Goal: Transaction & Acquisition: Purchase product/service

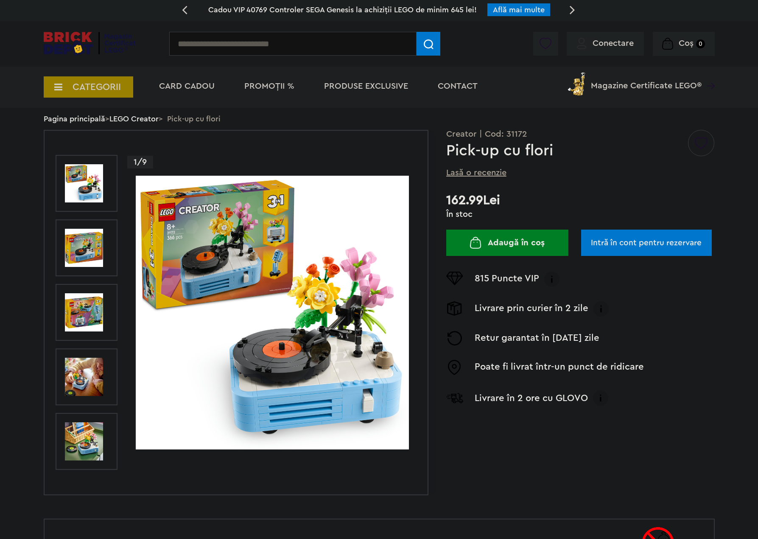
click at [92, 250] on img at bounding box center [84, 248] width 38 height 38
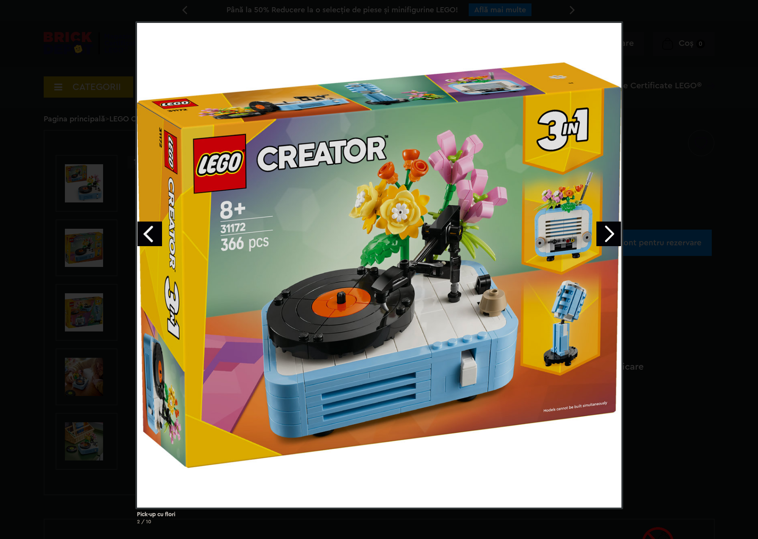
click at [42, 247] on div "Pick-up cu flori 2 / 10" at bounding box center [379, 276] width 758 height 510
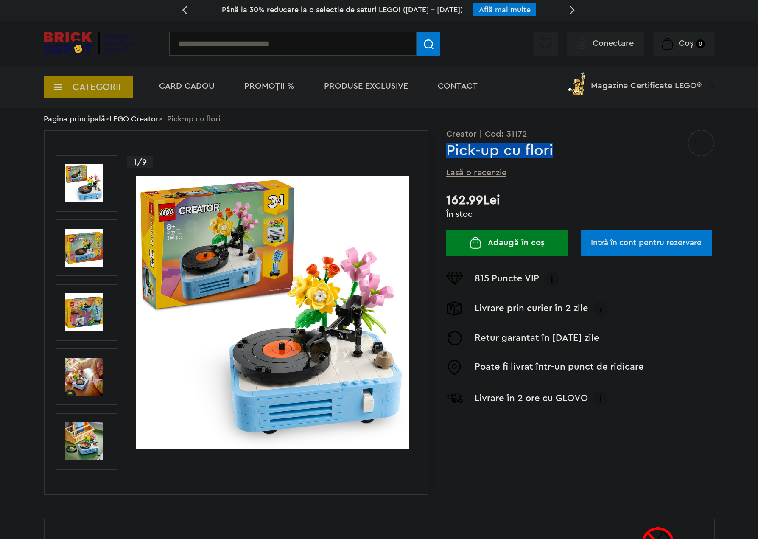
drag, startPoint x: 449, startPoint y: 151, endPoint x: 578, endPoint y: 149, distance: 129.0
click at [578, 149] on h1 "Pick-up cu flori" at bounding box center [566, 150] width 241 height 15
copy h1 "Pick-up cu flori"
drag, startPoint x: 79, startPoint y: 320, endPoint x: 80, endPoint y: 325, distance: 5.1
click at [79, 320] on img at bounding box center [84, 312] width 38 height 38
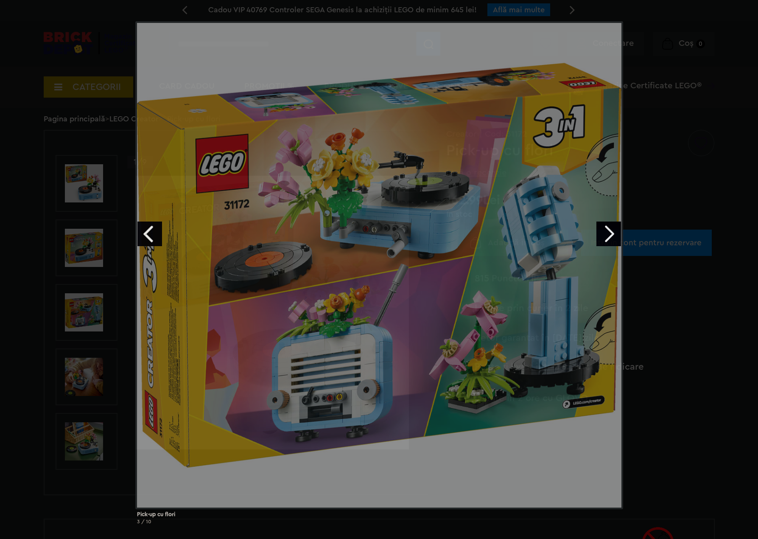
click at [98, 376] on div "Pick-up cu flori 3 / 10" at bounding box center [379, 276] width 758 height 510
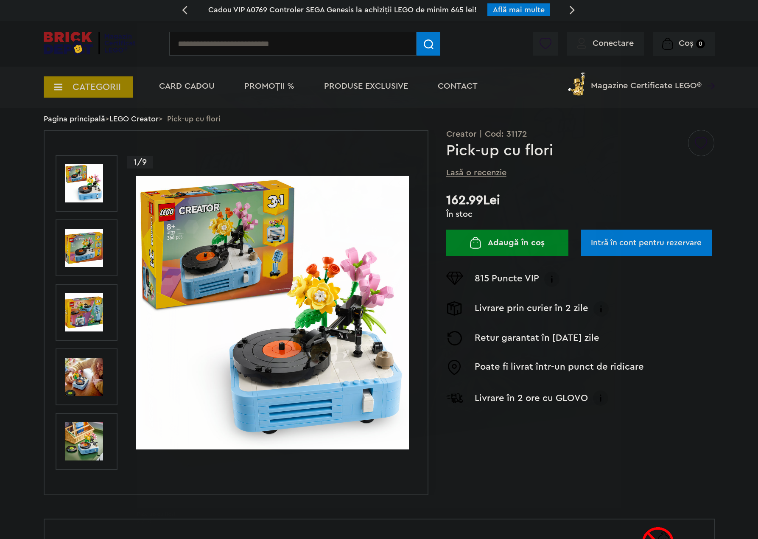
click at [91, 376] on img at bounding box center [84, 377] width 38 height 38
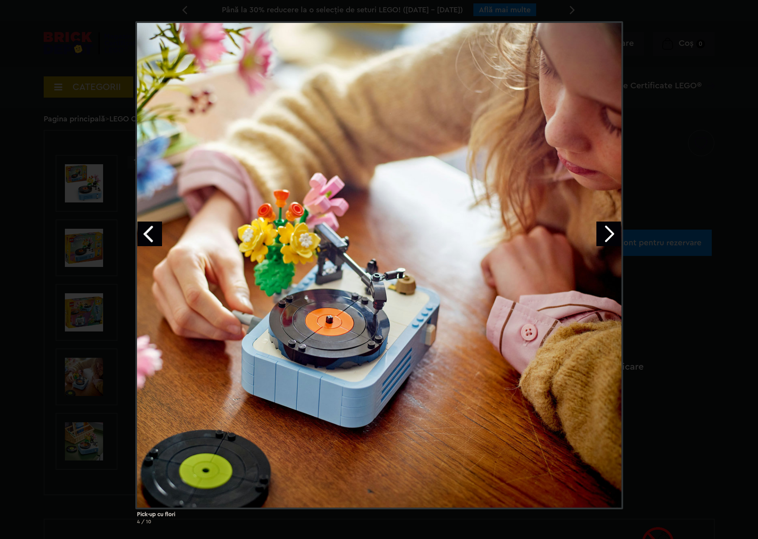
click at [119, 432] on div "Pick-up cu flori 4 / 10" at bounding box center [379, 276] width 758 height 510
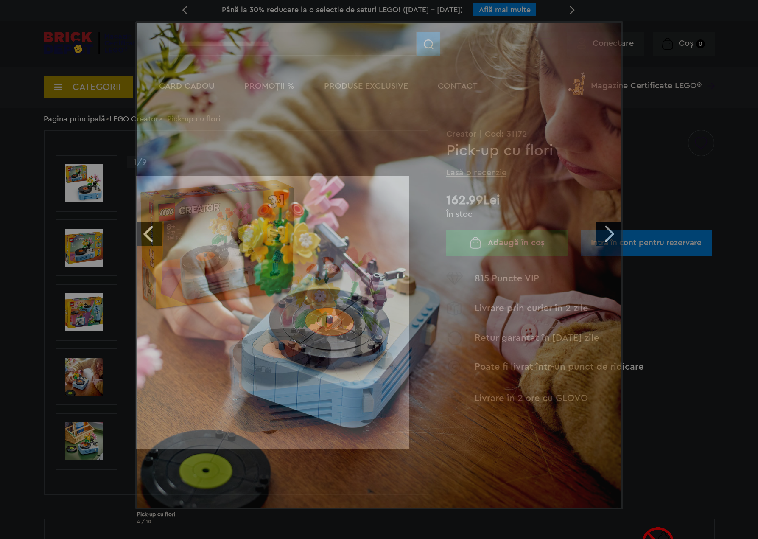
click at [72, 458] on div "Pick-up cu flori 4 / 10" at bounding box center [379, 276] width 758 height 510
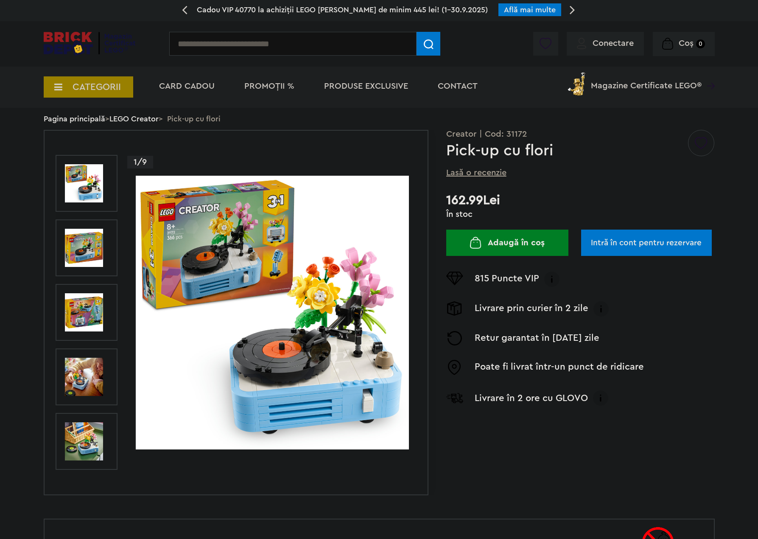
click at [83, 449] on img at bounding box center [84, 441] width 38 height 38
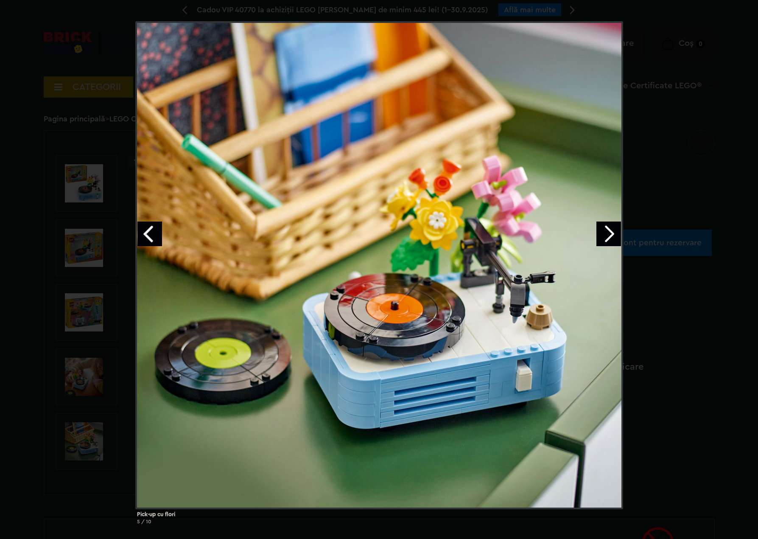
click at [79, 461] on div "Pick-up cu flori 5 / 10" at bounding box center [379, 276] width 758 height 510
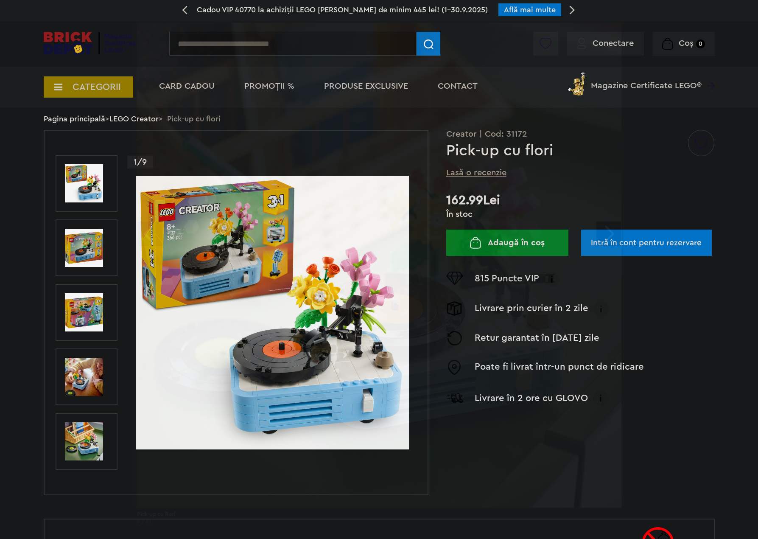
drag, startPoint x: 76, startPoint y: 469, endPoint x: 80, endPoint y: 474, distance: 6.1
click at [76, 469] on div "Pick-up cu flori 5 / 10" at bounding box center [379, 276] width 758 height 510
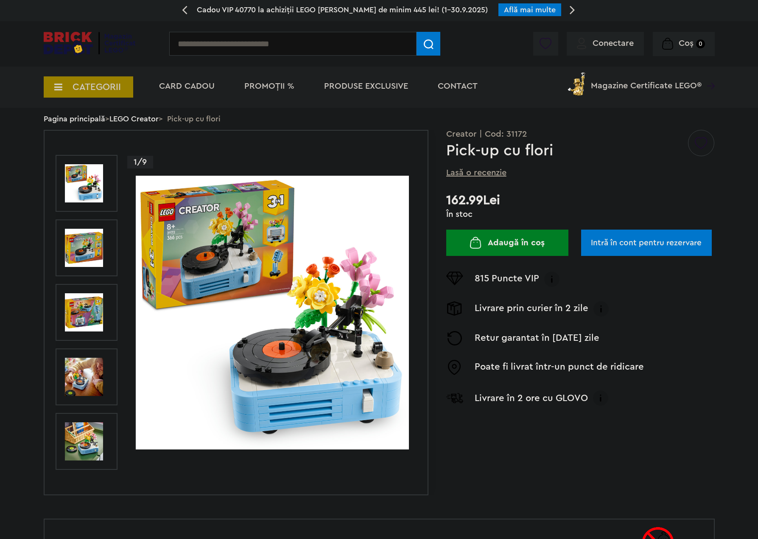
click at [83, 478] on link "Next" at bounding box center [86, 479] width 7 height 4
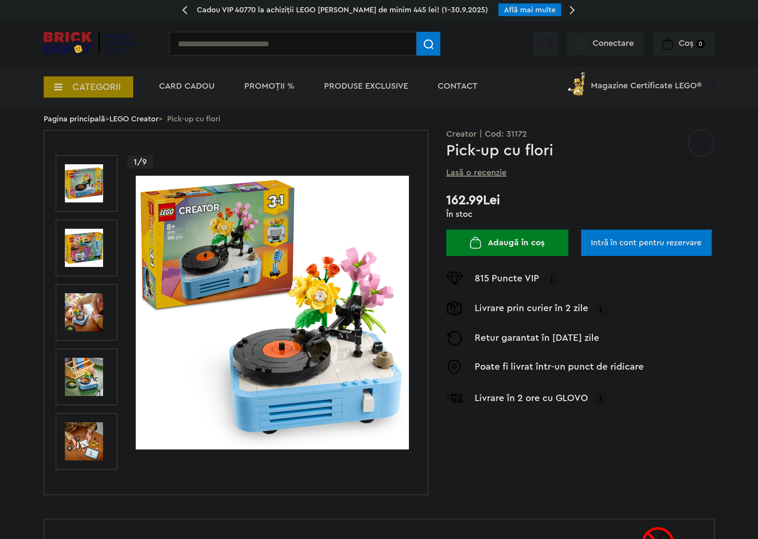
click at [86, 480] on link "Next" at bounding box center [86, 479] width 7 height 4
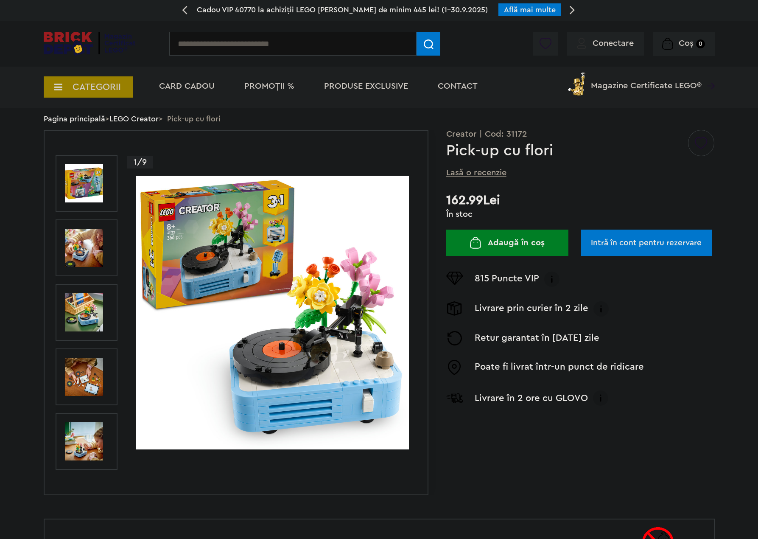
click at [94, 392] on img at bounding box center [84, 377] width 38 height 38
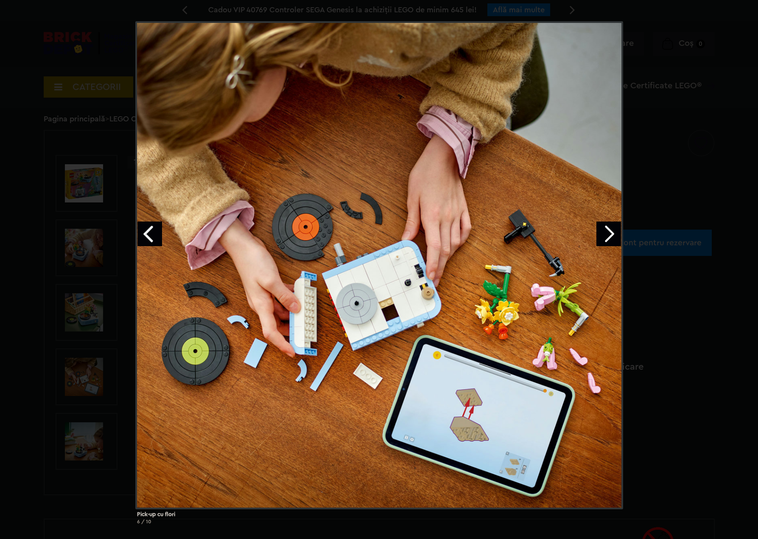
click at [87, 432] on div "Pick-up cu flori 6 / 10" at bounding box center [379, 276] width 758 height 510
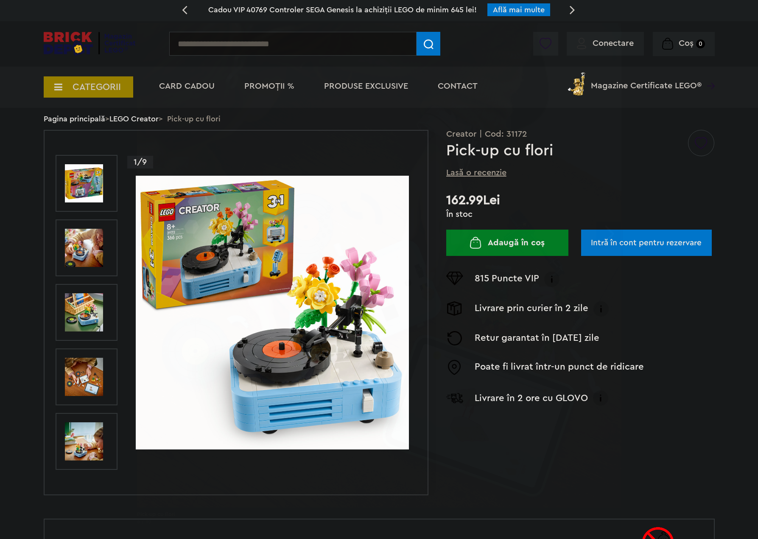
click at [88, 438] on div "Pick-up cu flori 6 / 10" at bounding box center [379, 276] width 758 height 510
click at [88, 389] on img at bounding box center [84, 377] width 38 height 38
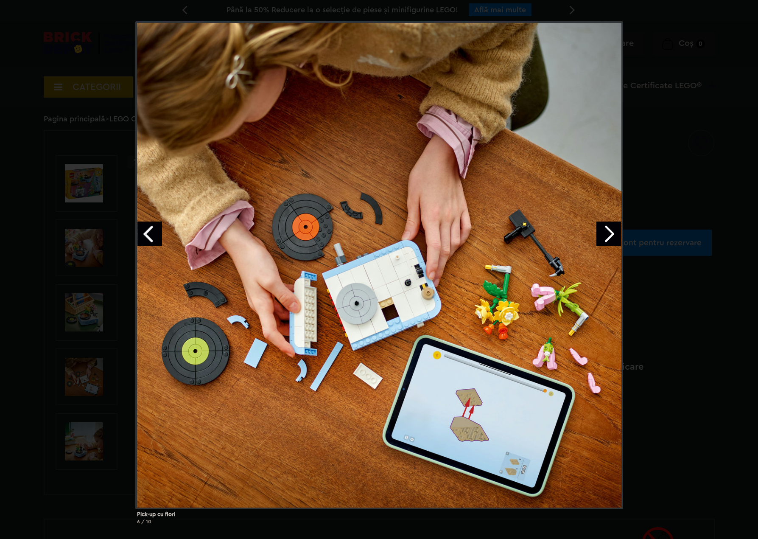
click at [64, 429] on div "Pick-up cu flori 6 / 10" at bounding box center [379, 276] width 758 height 510
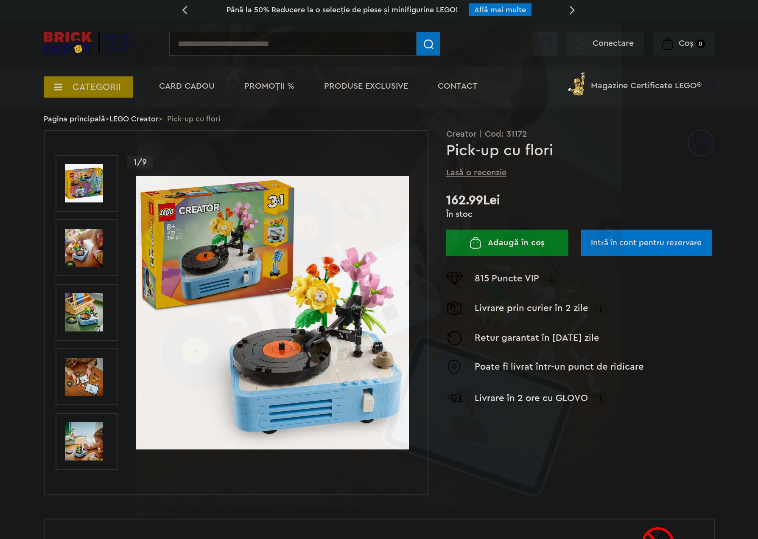
click at [109, 432] on div "Pick-up cu flori 6 / 10" at bounding box center [379, 276] width 758 height 510
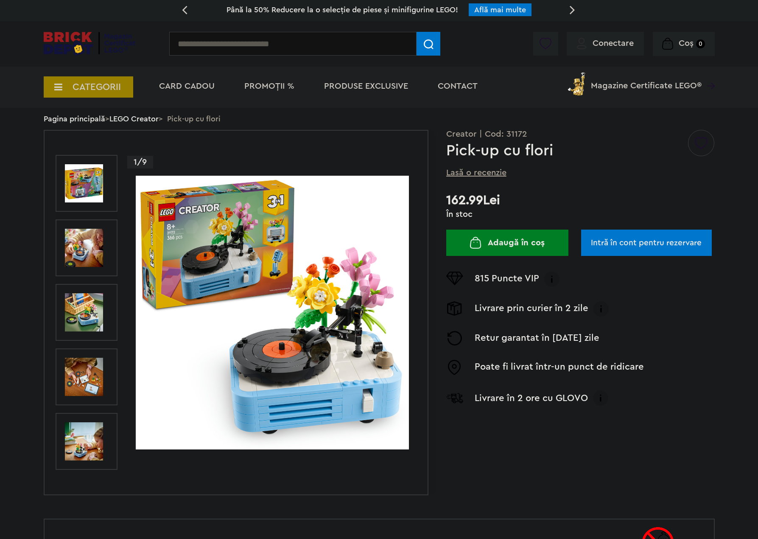
click at [98, 439] on img at bounding box center [84, 441] width 38 height 38
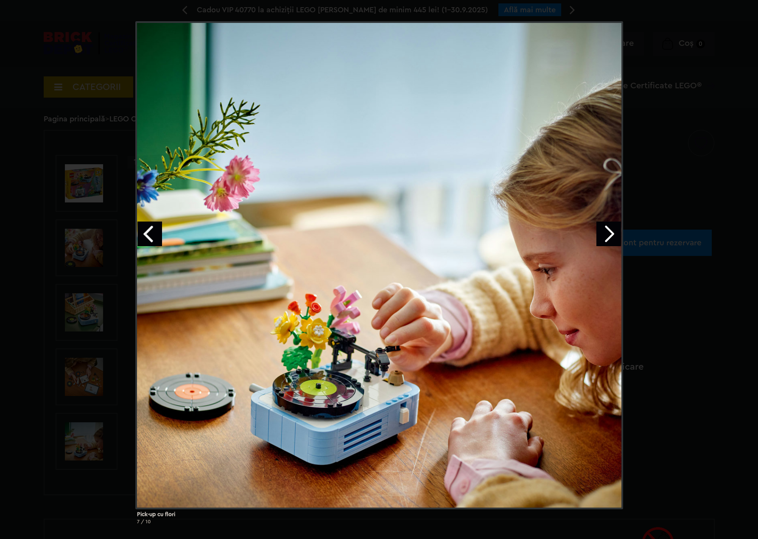
click at [89, 390] on div "Pick-up cu flori 7 / 10" at bounding box center [379, 276] width 758 height 510
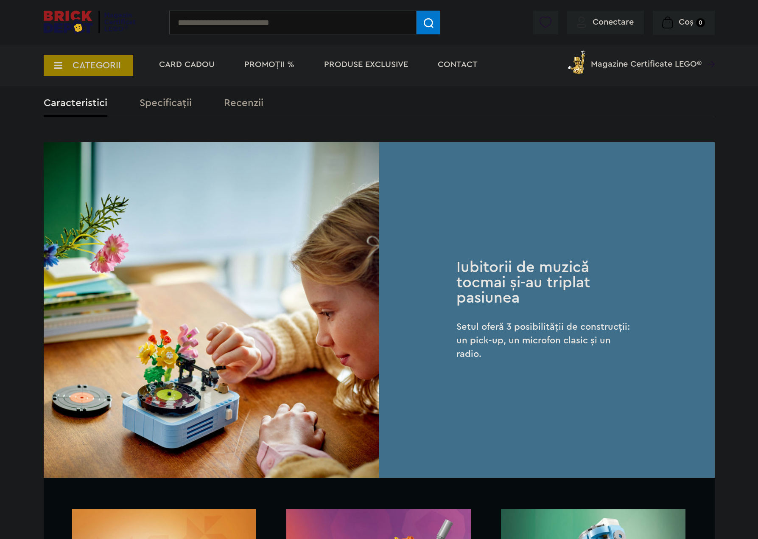
scroll to position [552, 0]
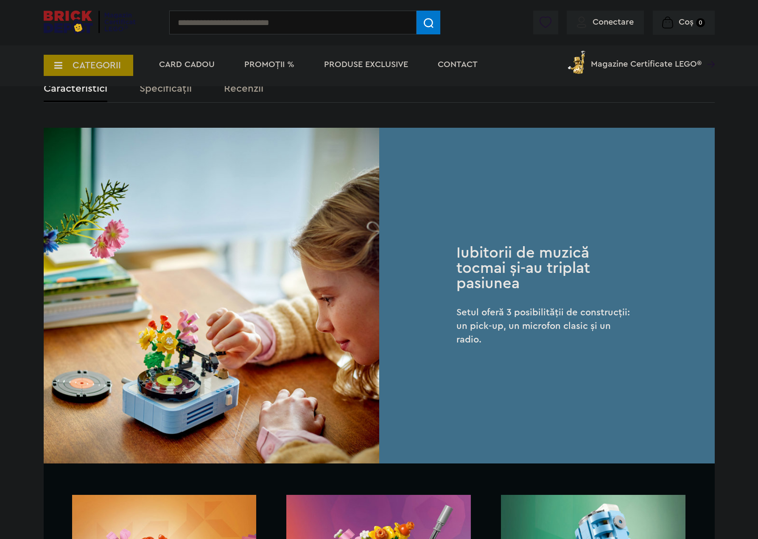
click at [196, 86] on li "Card Cadou" at bounding box center [187, 65] width 73 height 41
click at [174, 93] on div "Caracteristici Specificații Recenzii" at bounding box center [379, 93] width 671 height 19
click at [179, 87] on label "Specificații" at bounding box center [166, 89] width 52 height 10
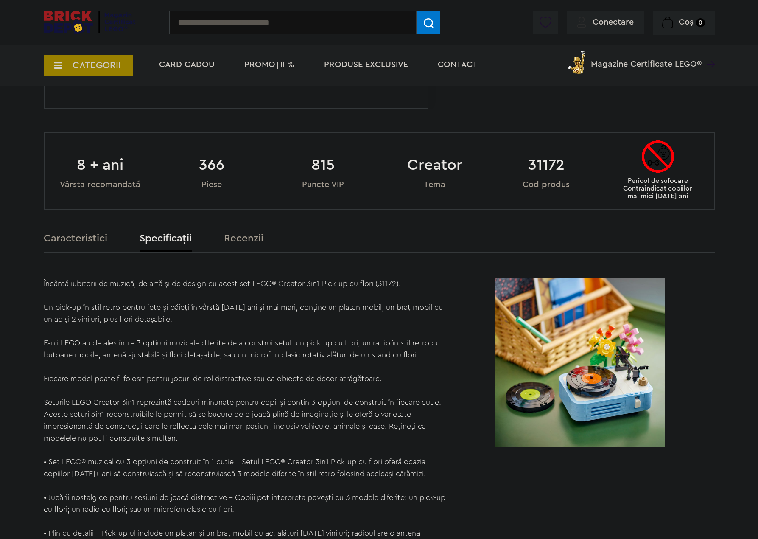
scroll to position [387, 0]
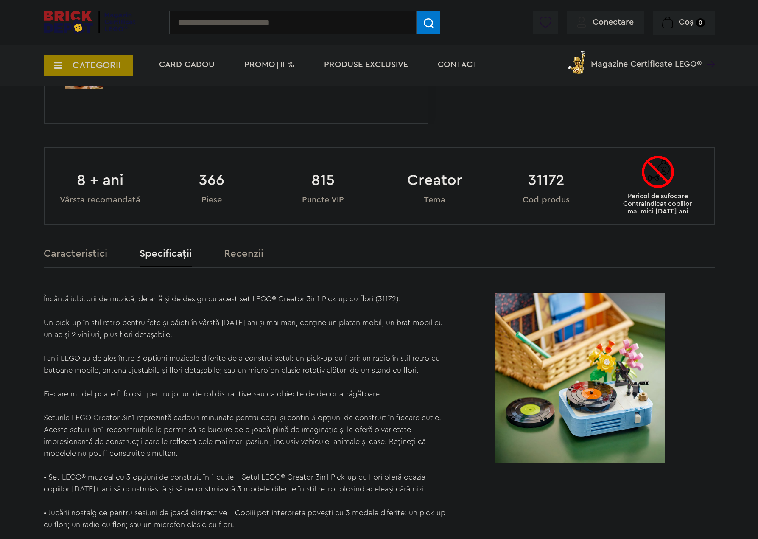
click at [231, 255] on label "Recenzii" at bounding box center [243, 254] width 39 height 10
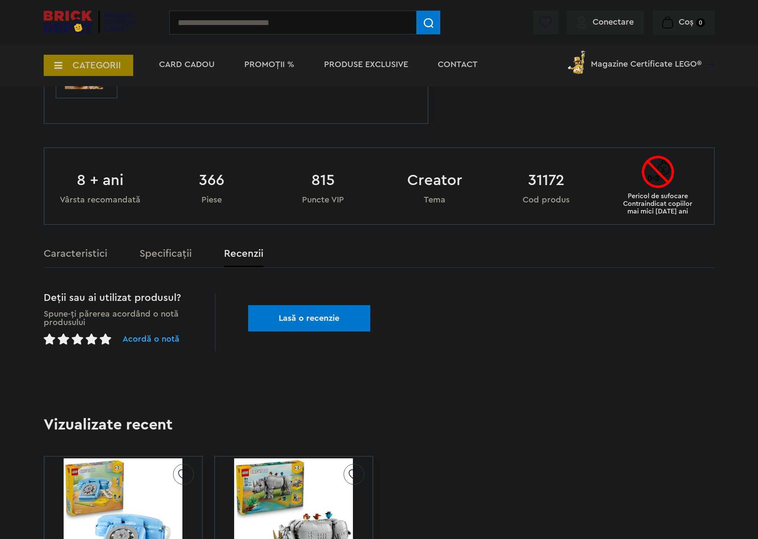
click at [73, 258] on label "Caracteristici" at bounding box center [76, 254] width 64 height 10
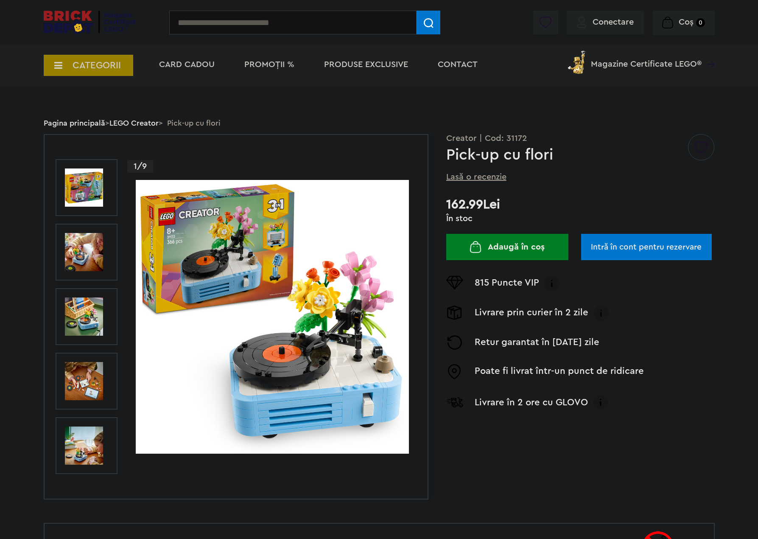
scroll to position [0, 0]
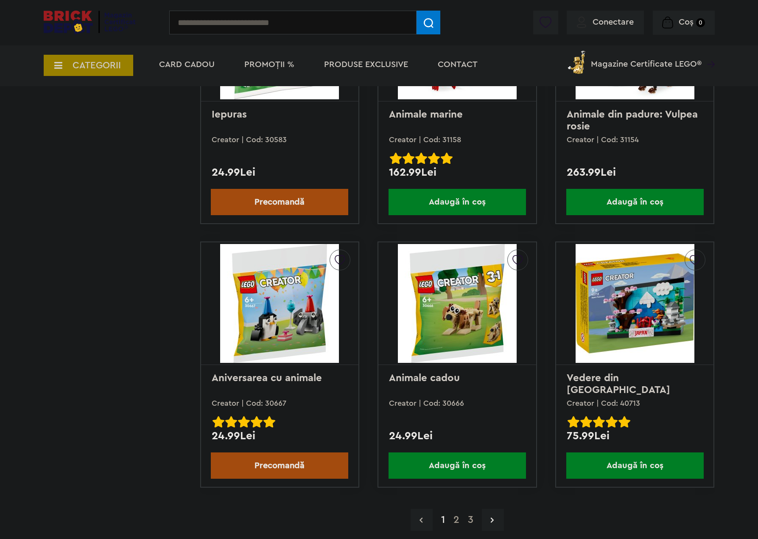
scroll to position [2419, 0]
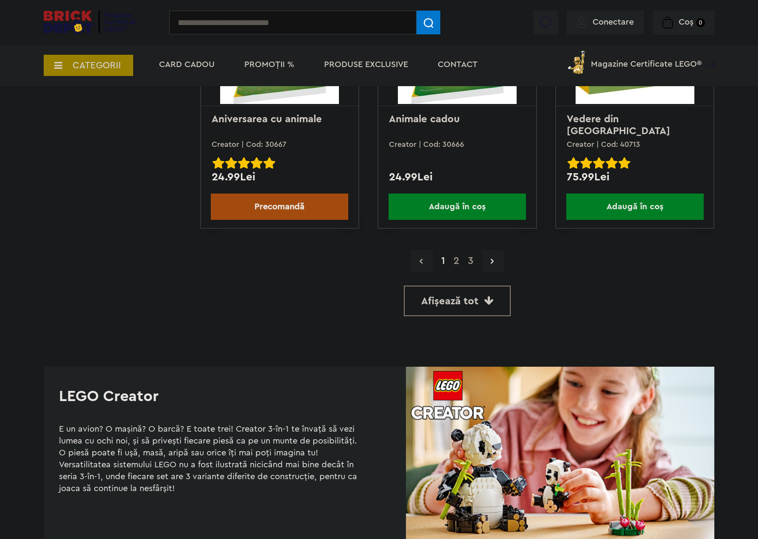
click at [458, 262] on link "2" at bounding box center [456, 261] width 14 height 10
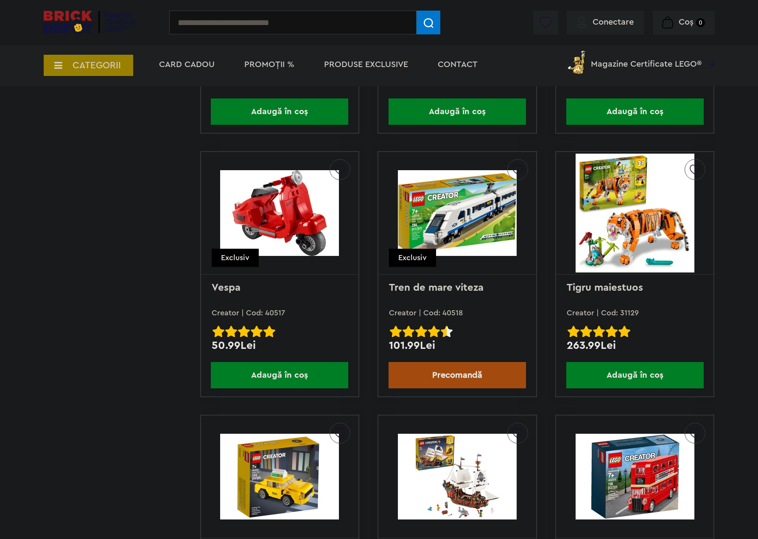
scroll to position [1995, 0]
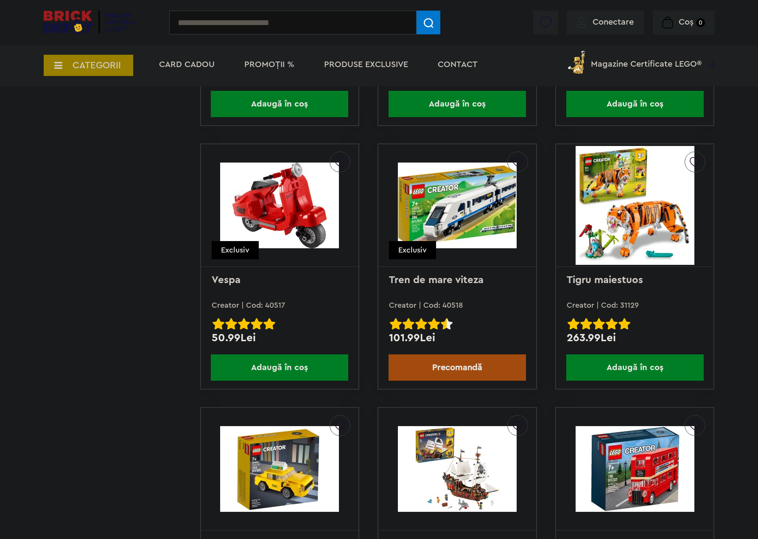
drag, startPoint x: 110, startPoint y: 239, endPoint x: 127, endPoint y: 250, distance: 19.9
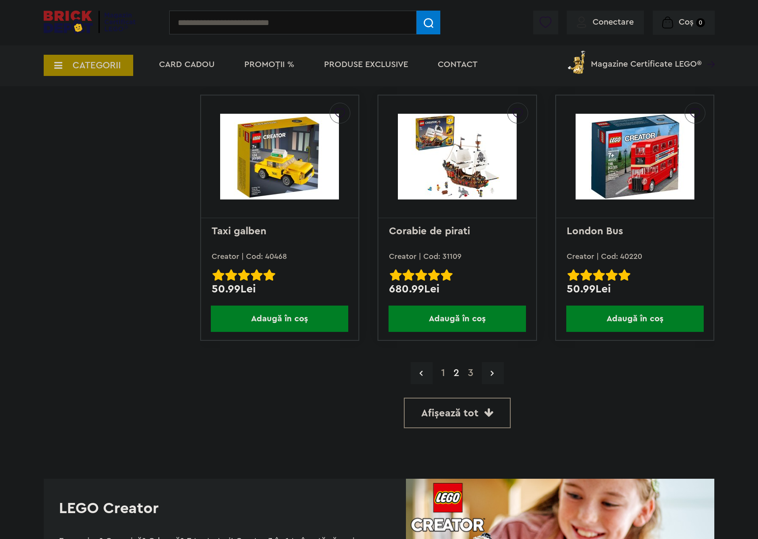
scroll to position [2334, 0]
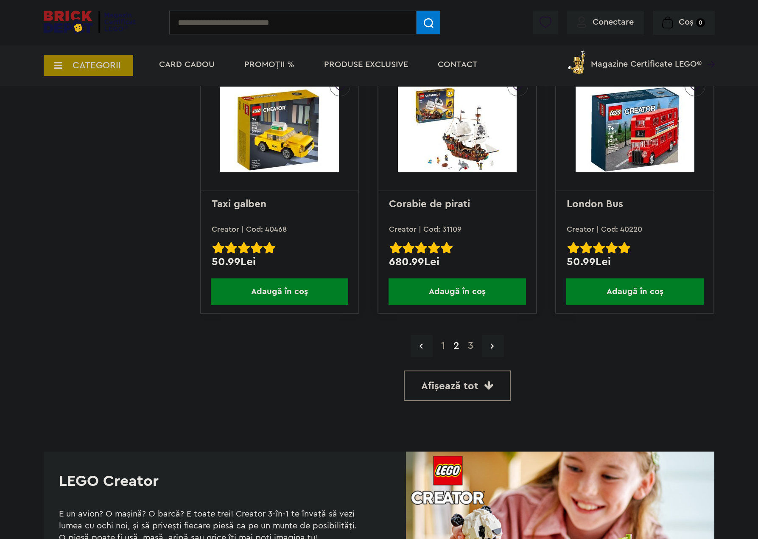
click at [469, 343] on link "3" at bounding box center [471, 346] width 14 height 10
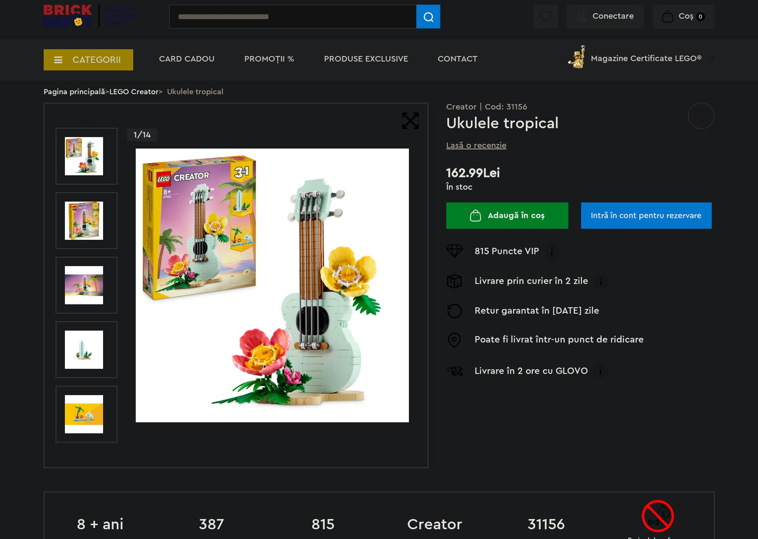
scroll to position [42, 0]
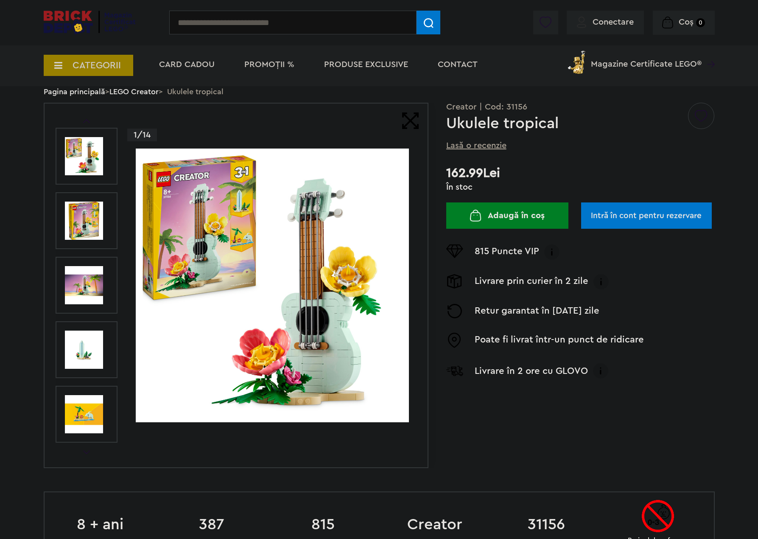
click at [241, 233] on img at bounding box center [272, 285] width 273 height 273
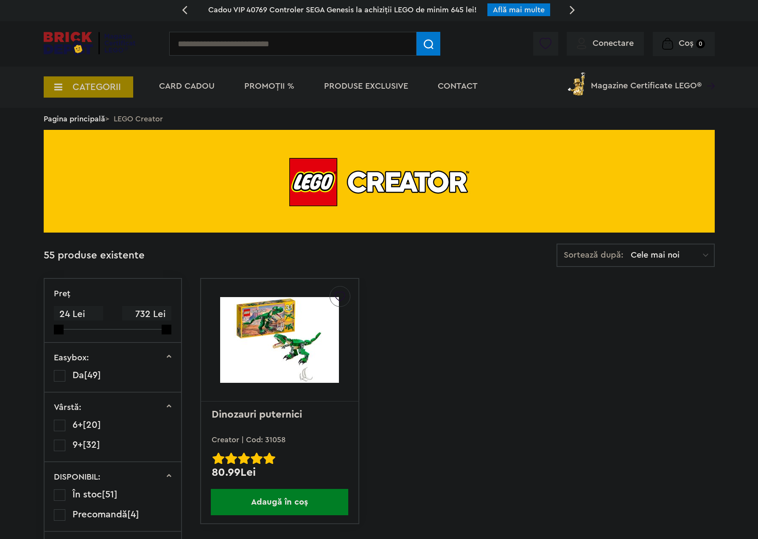
click at [104, 87] on span "CATEGORII" at bounding box center [97, 86] width 48 height 9
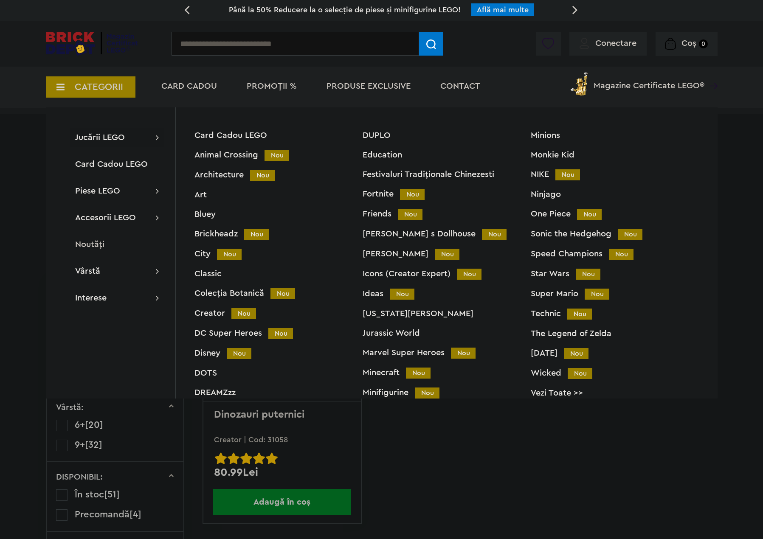
click at [386, 275] on div "Icons (Creator Expert) Nou" at bounding box center [446, 274] width 168 height 9
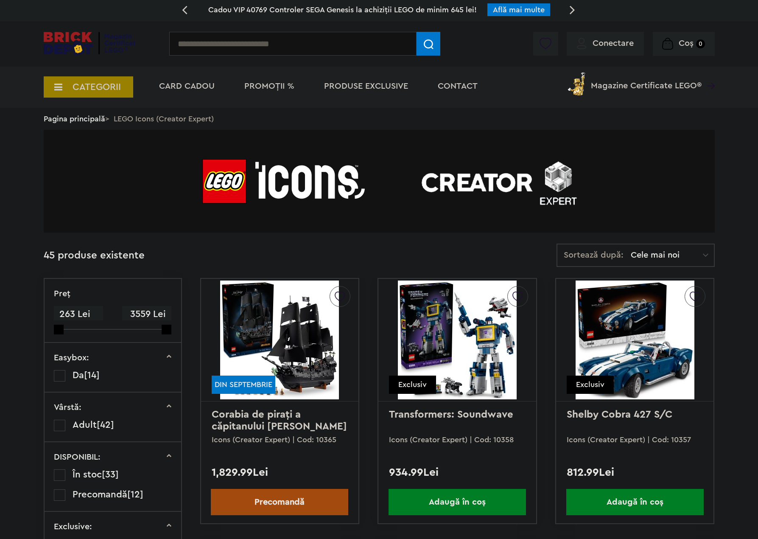
click at [607, 253] on span "Sortează după:" at bounding box center [594, 255] width 60 height 8
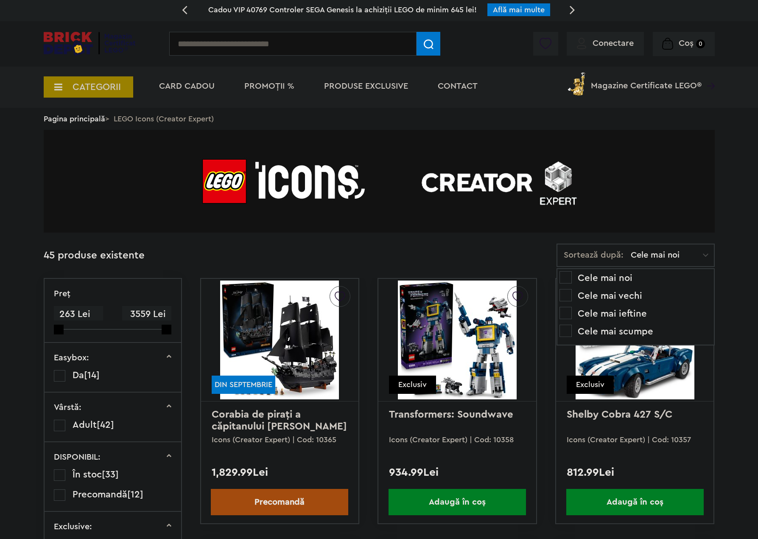
click at [628, 314] on li "Cele mai ieftine" at bounding box center [636, 314] width 152 height 14
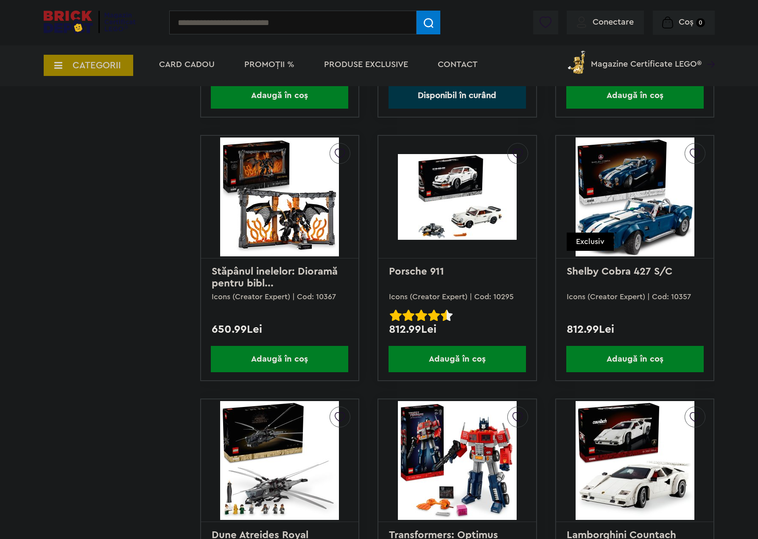
scroll to position [1740, 0]
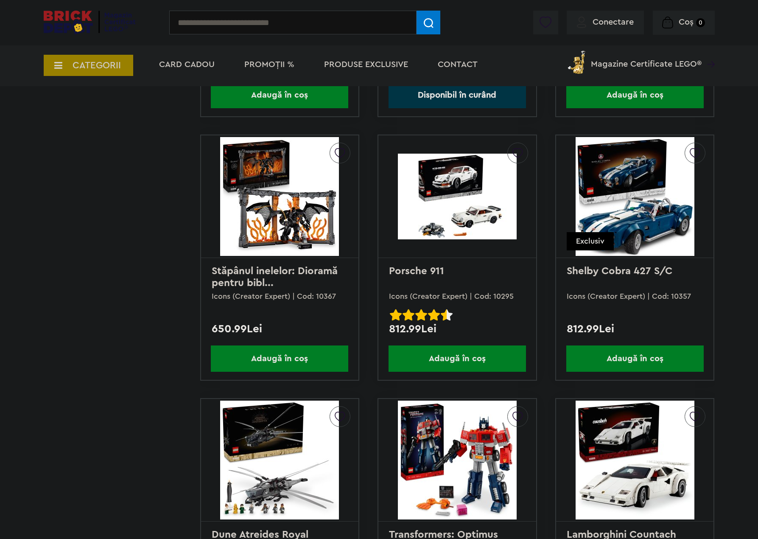
click at [446, 182] on img at bounding box center [457, 197] width 119 height 86
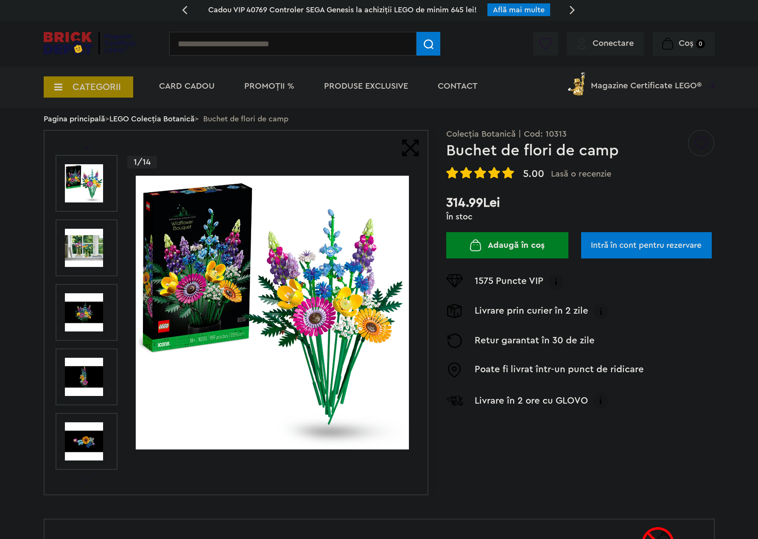
click at [272, 43] on input "text" at bounding box center [292, 44] width 247 height 24
paste input "*****"
type input "*****"
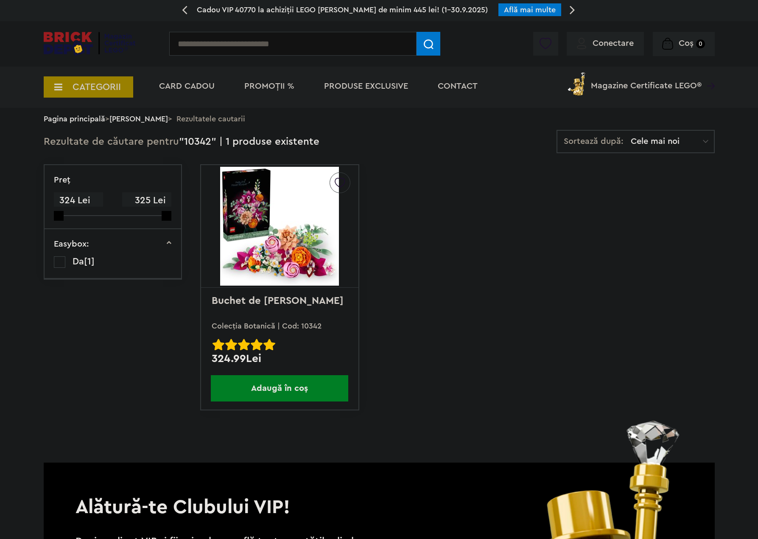
click at [261, 186] on img at bounding box center [279, 226] width 119 height 119
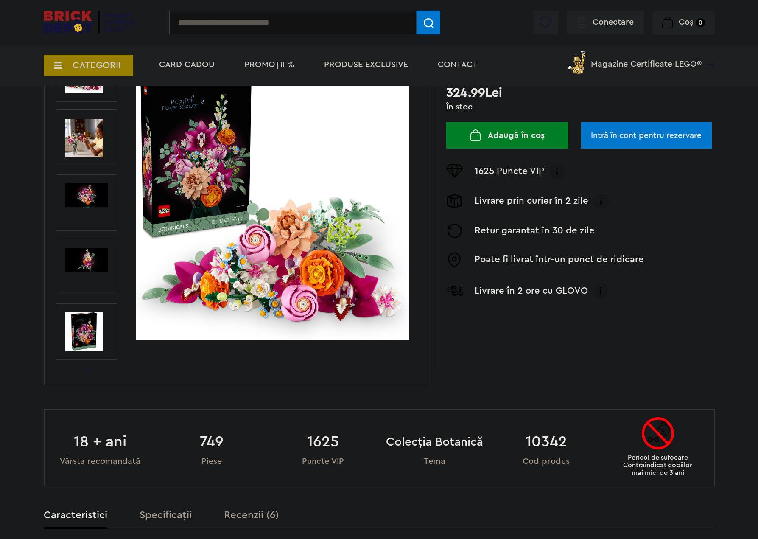
scroll to position [127, 0]
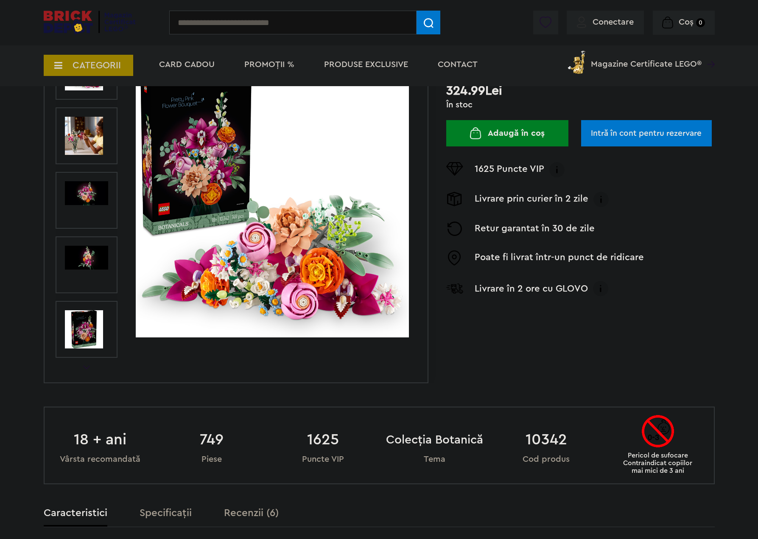
click at [103, 132] on img at bounding box center [84, 136] width 38 height 38
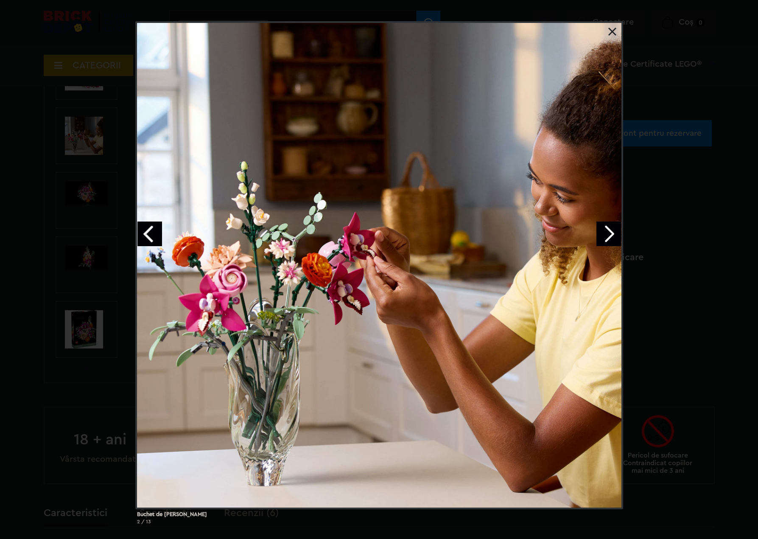
click at [72, 164] on div "Buchet de flori roz 2 / 13" at bounding box center [379, 276] width 758 height 510
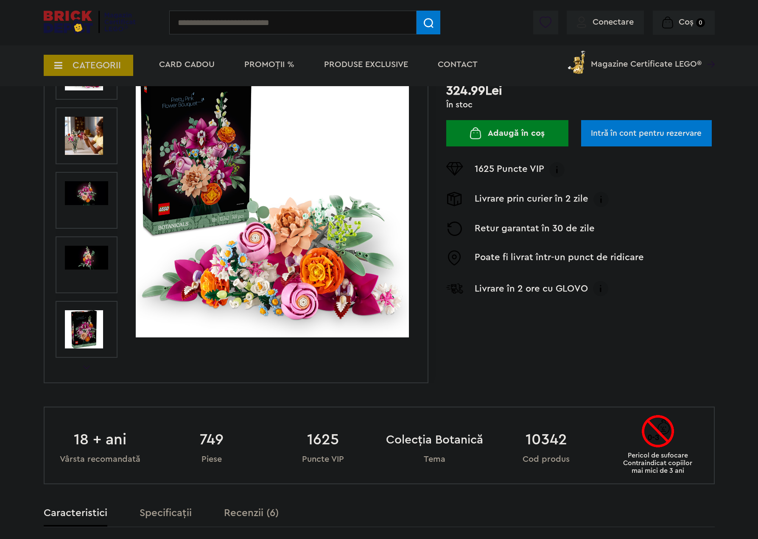
click at [86, 258] on img at bounding box center [86, 258] width 43 height 24
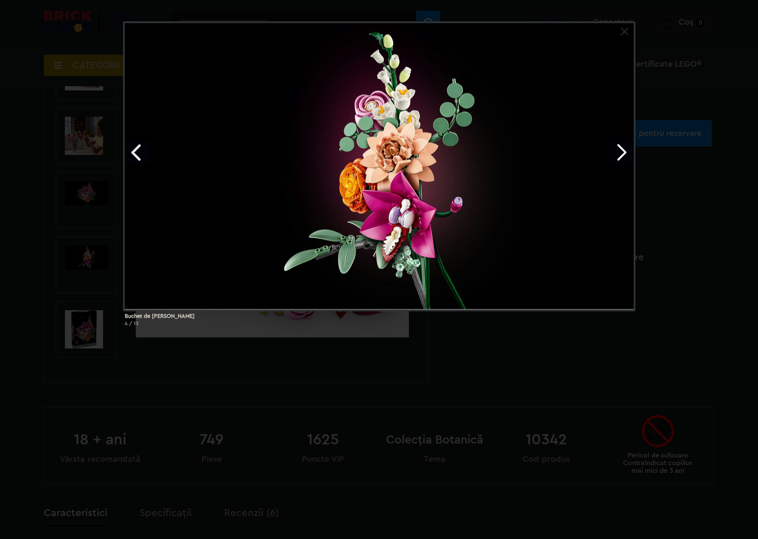
click at [64, 260] on div "Buchet de flori roz 4 / 13" at bounding box center [379, 177] width 758 height 312
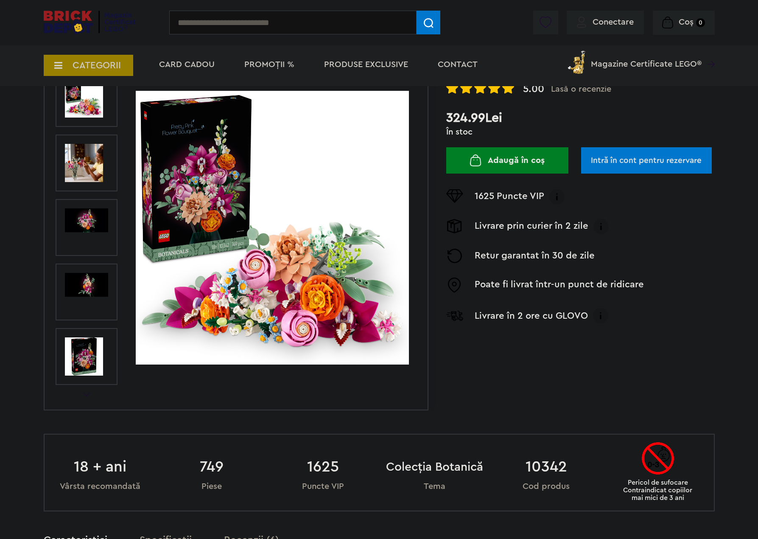
scroll to position [85, 0]
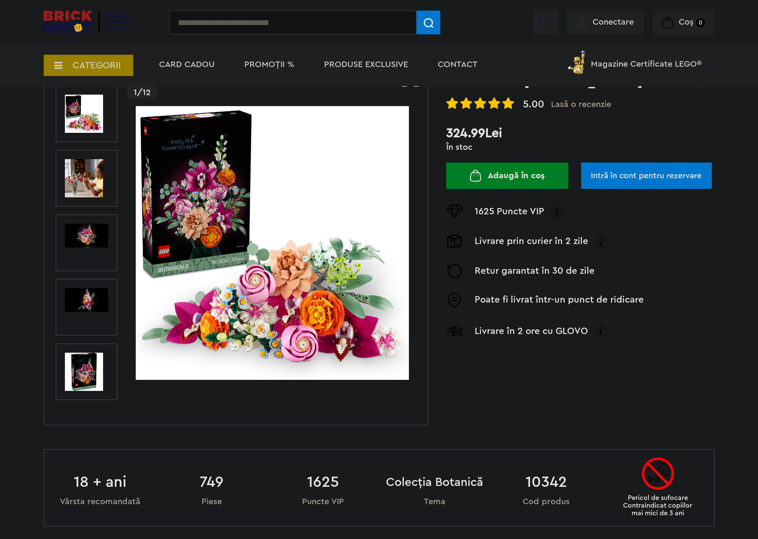
click at [105, 181] on div at bounding box center [87, 178] width 62 height 57
click at [102, 180] on img at bounding box center [84, 178] width 38 height 38
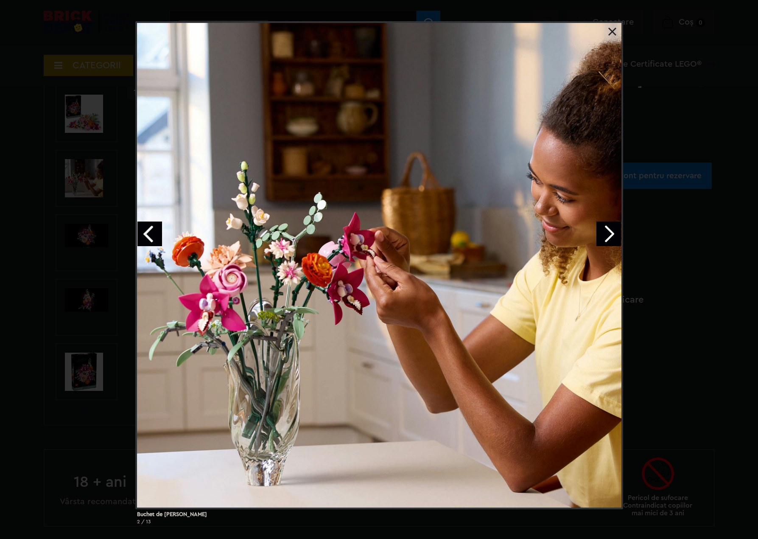
click at [51, 146] on div "Buchet de flori roz 2 / 13" at bounding box center [379, 276] width 758 height 510
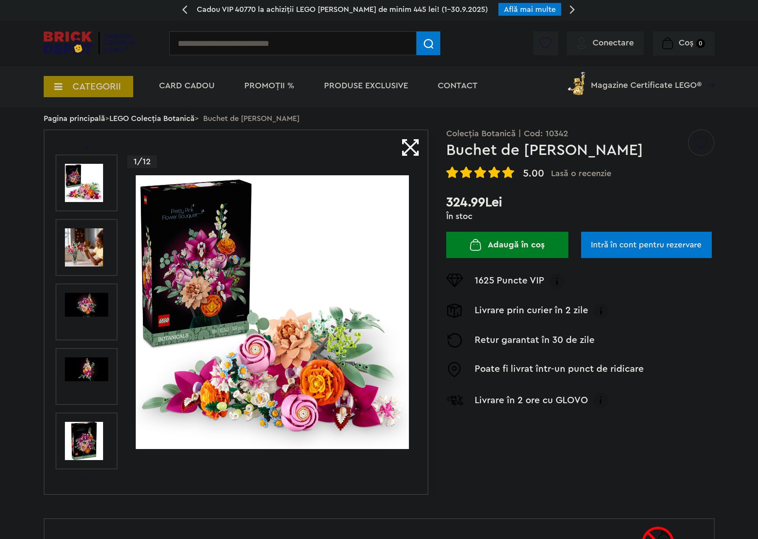
scroll to position [0, 0]
